Goal: Information Seeking & Learning: Learn about a topic

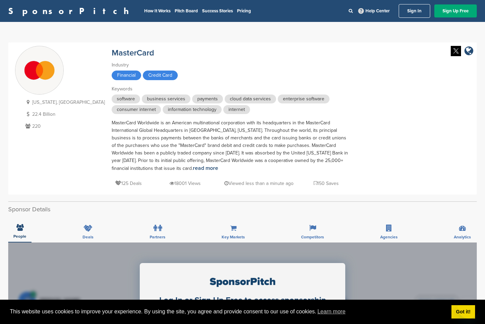
scroll to position [247, 0]
